Goal: Navigation & Orientation: Find specific page/section

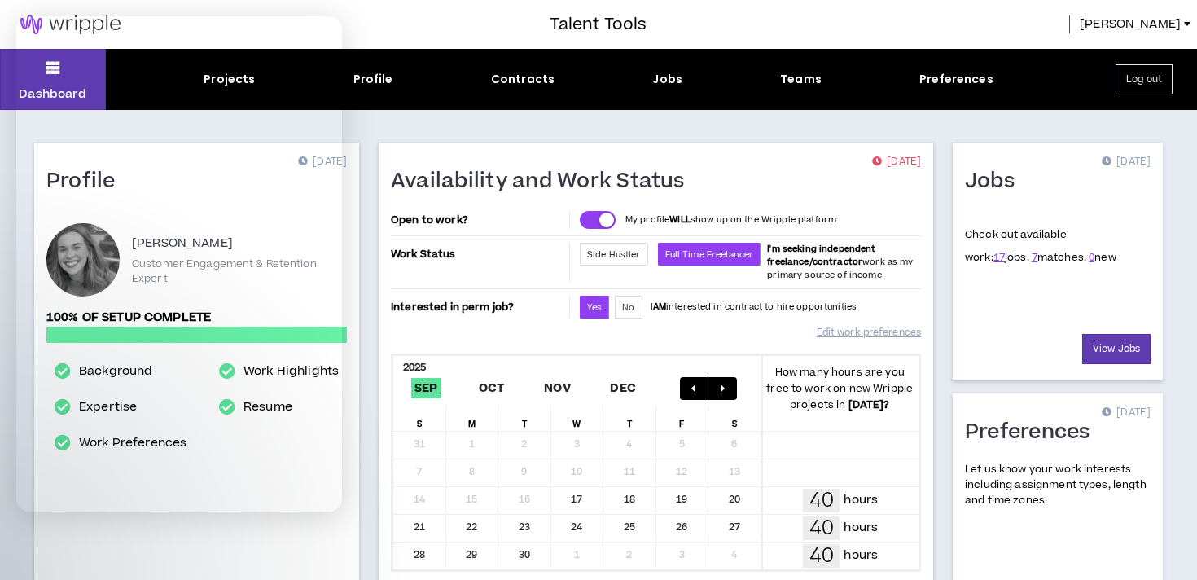
scroll to position [520, 0]
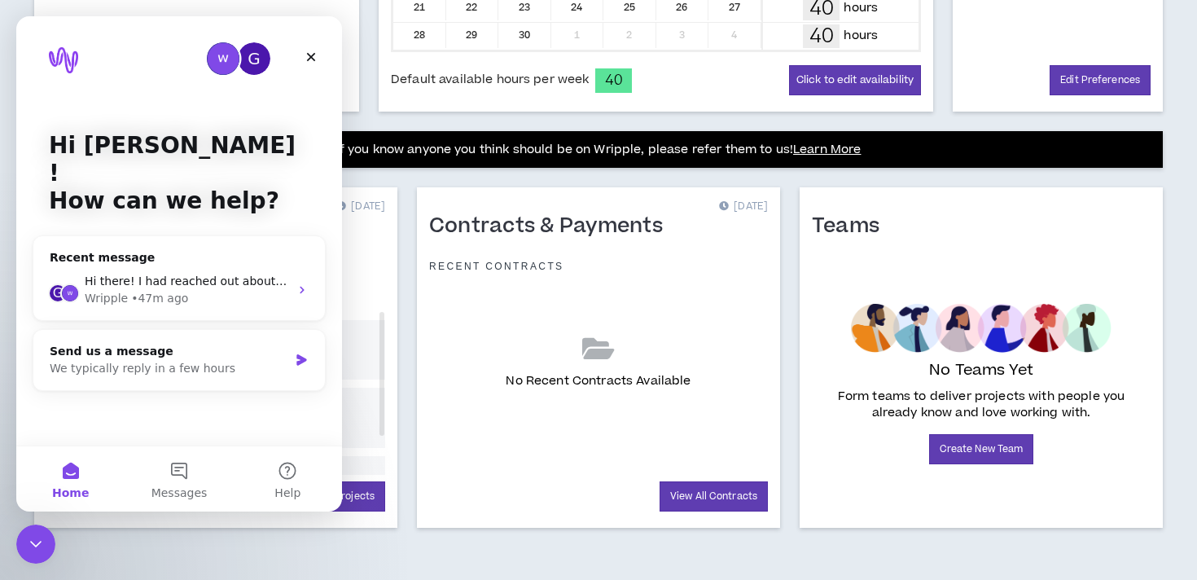
click at [317, 54] on icon "Close" at bounding box center [311, 56] width 13 height 13
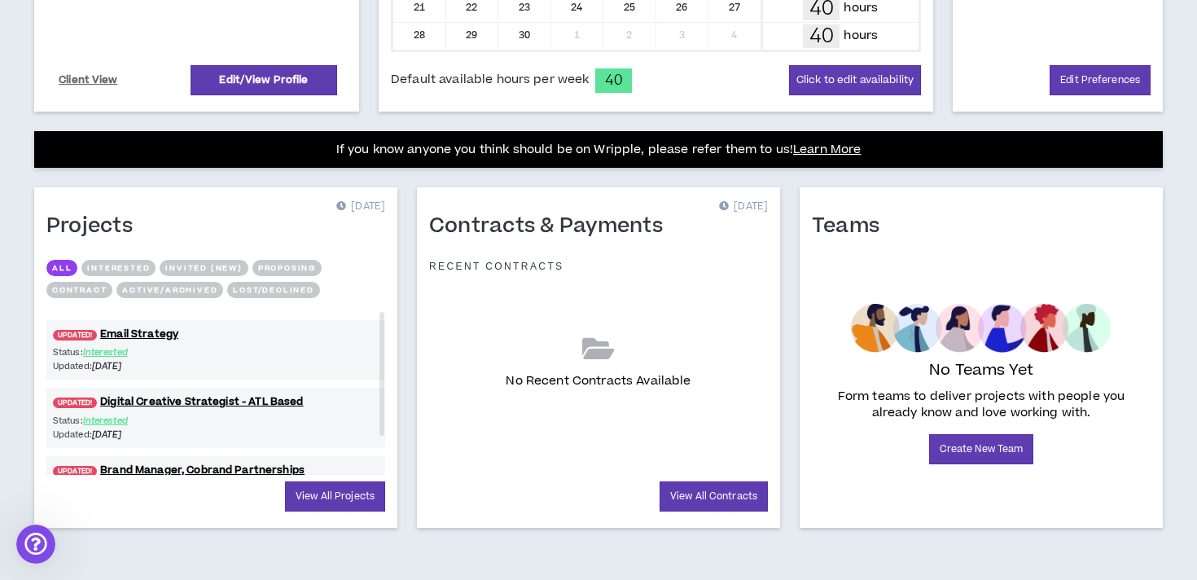
scroll to position [0, 0]
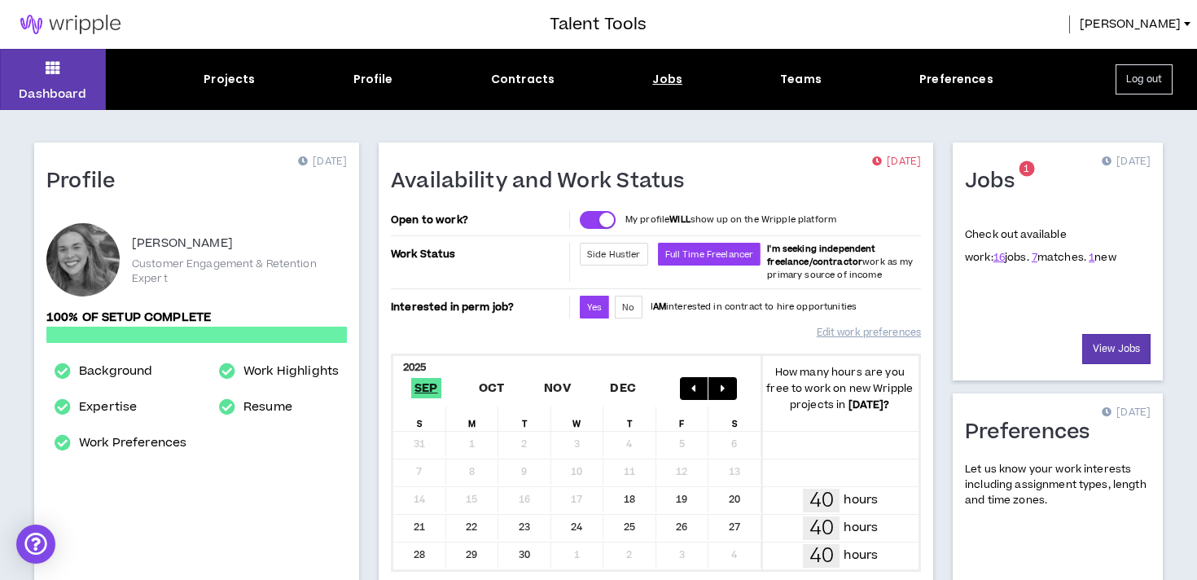
click at [657, 86] on div "Jobs" at bounding box center [667, 79] width 30 height 17
